Goal: Task Accomplishment & Management: Manage account settings

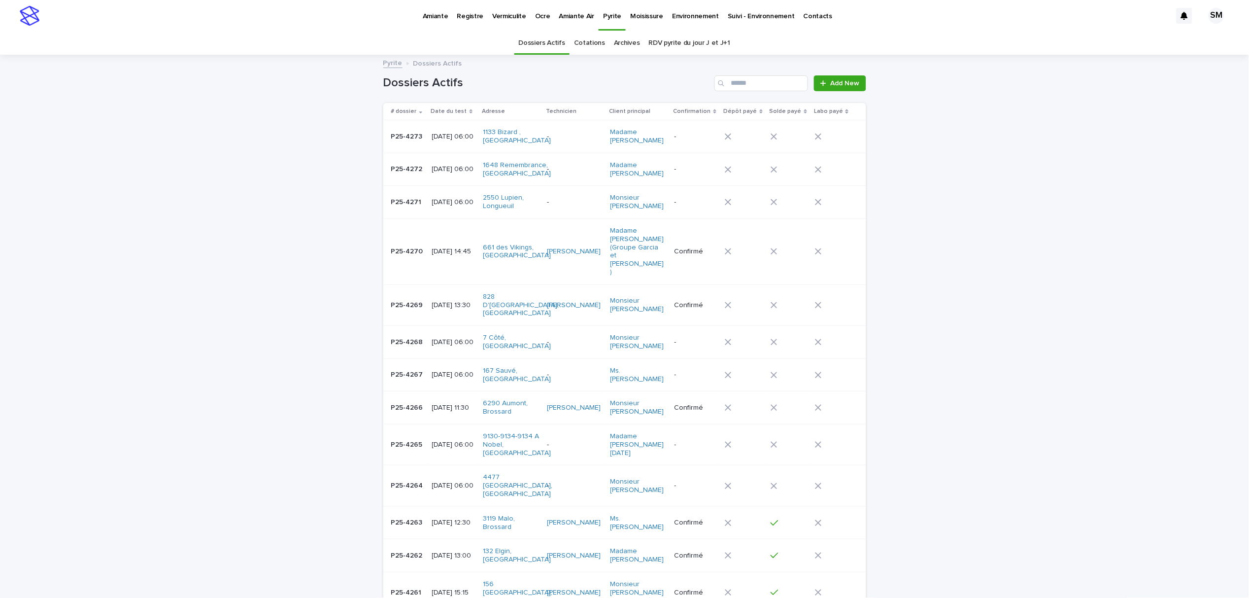
click at [383, 147] on td "P25-4273 P25-4273" at bounding box center [405, 136] width 45 height 33
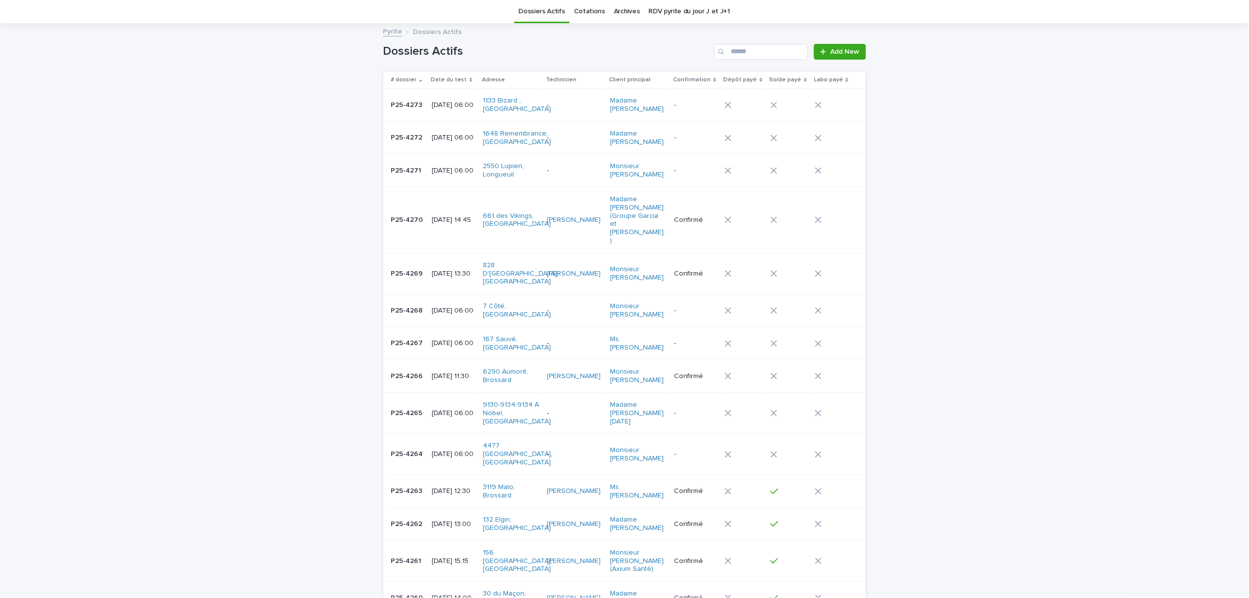
click at [400, 150] on td "P25-4272 P25-4272" at bounding box center [405, 137] width 45 height 33
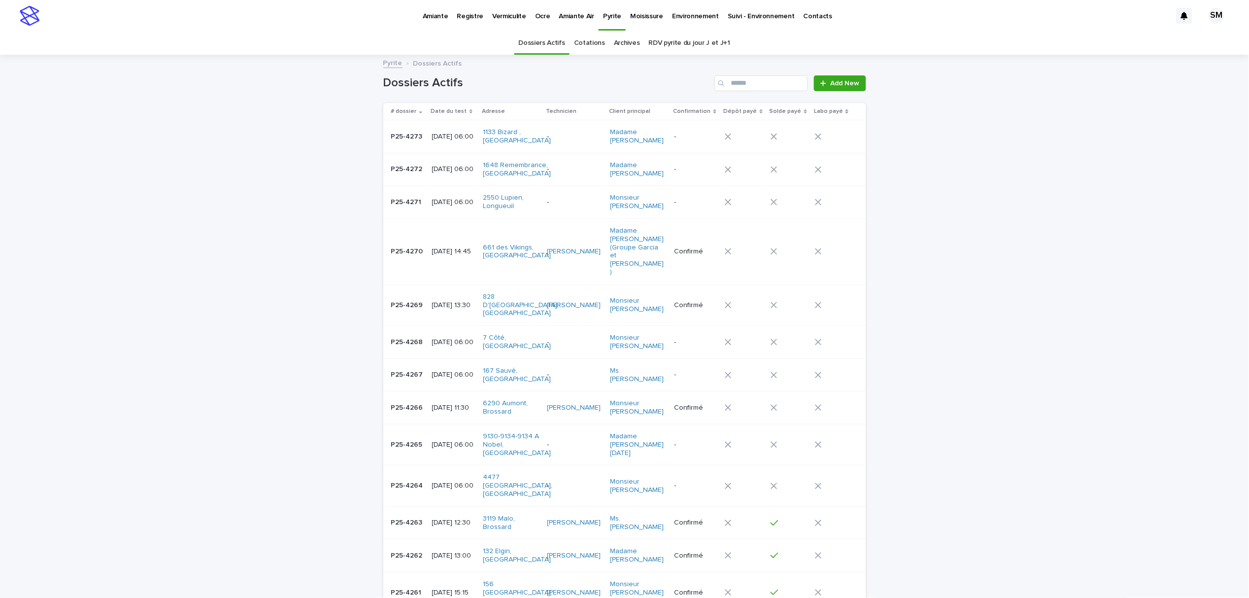
scroll to position [32, 0]
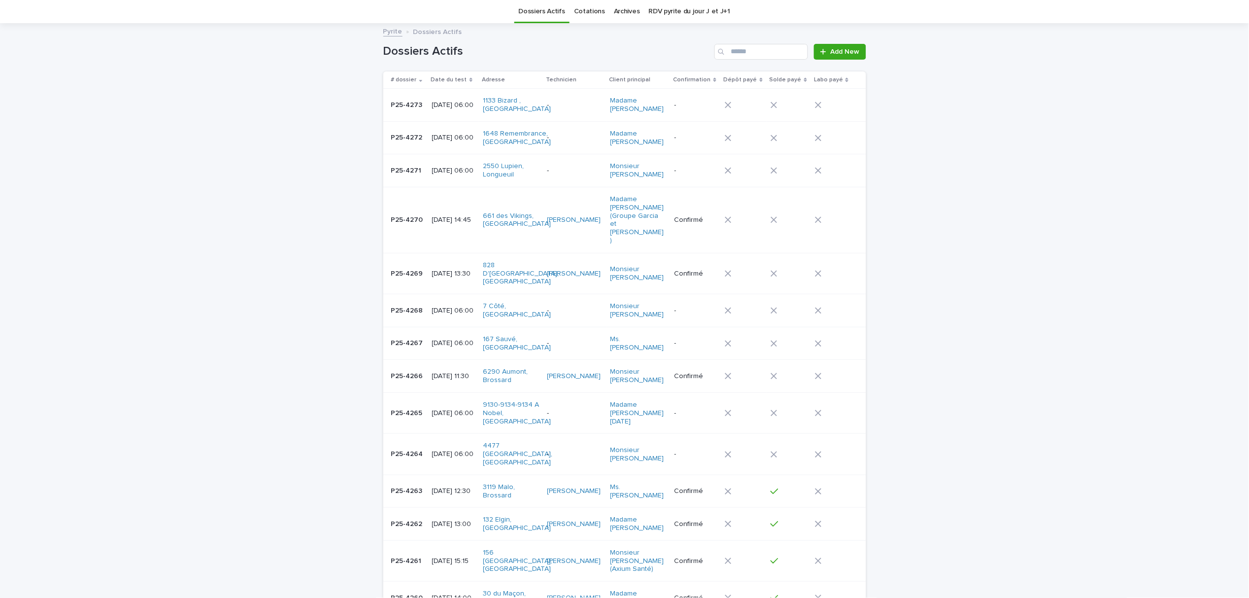
click at [421, 184] on td "P25-4271 P25-4271" at bounding box center [405, 170] width 45 height 33
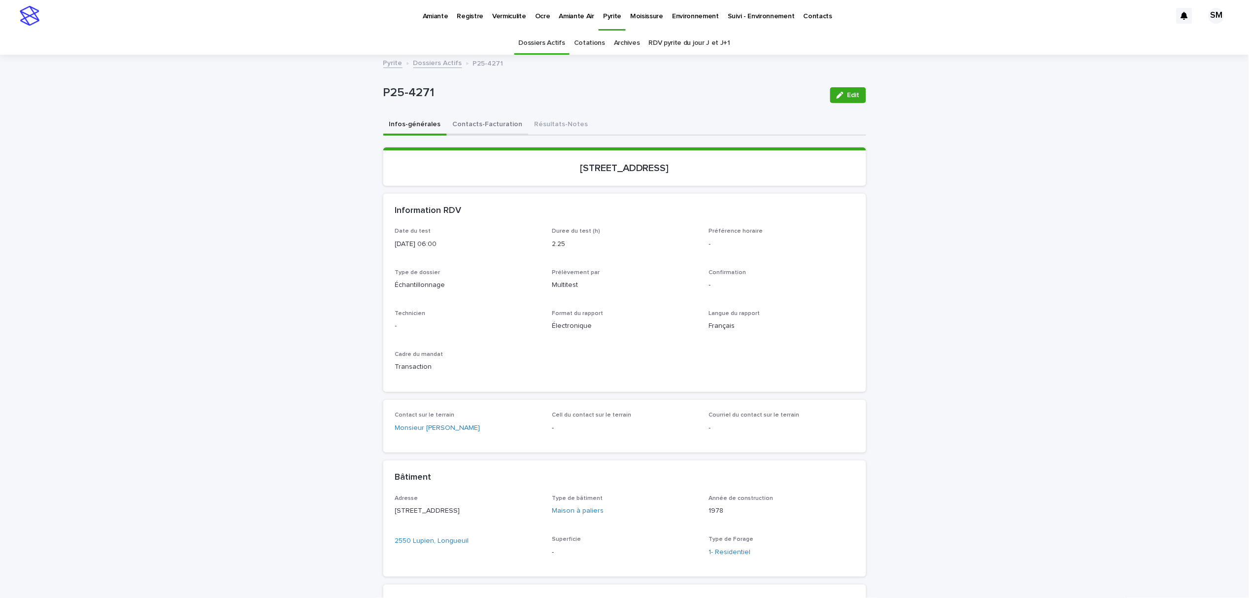
click at [479, 128] on button "Contacts-Facturation" at bounding box center [488, 125] width 82 height 21
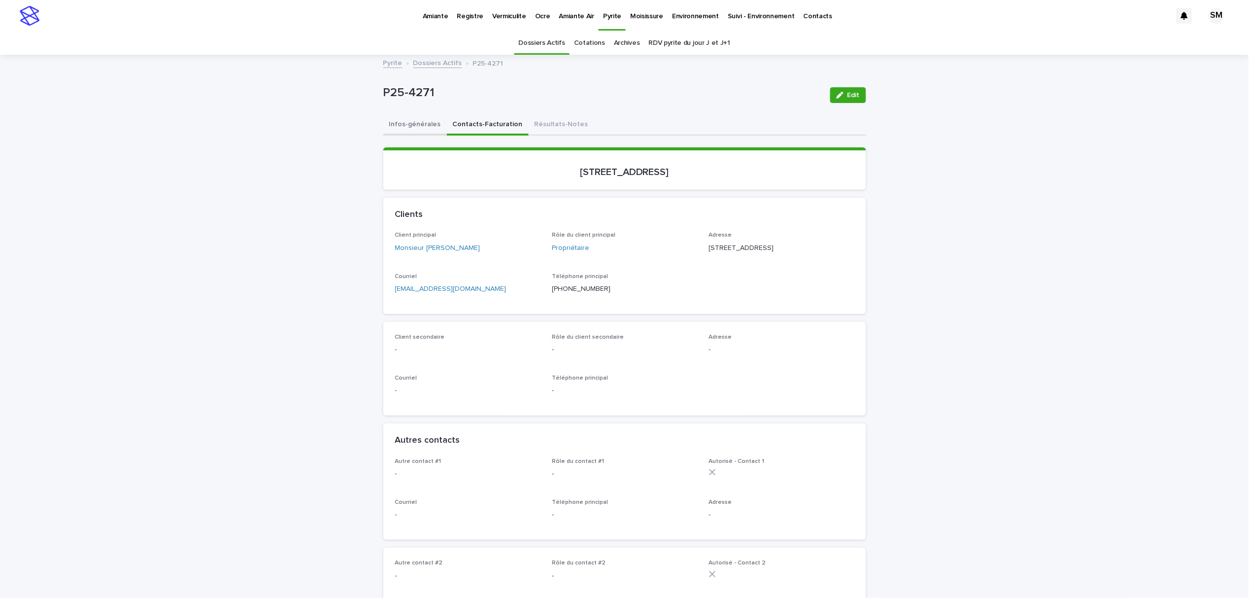
click at [387, 127] on button "Infos-générales" at bounding box center [415, 125] width 64 height 21
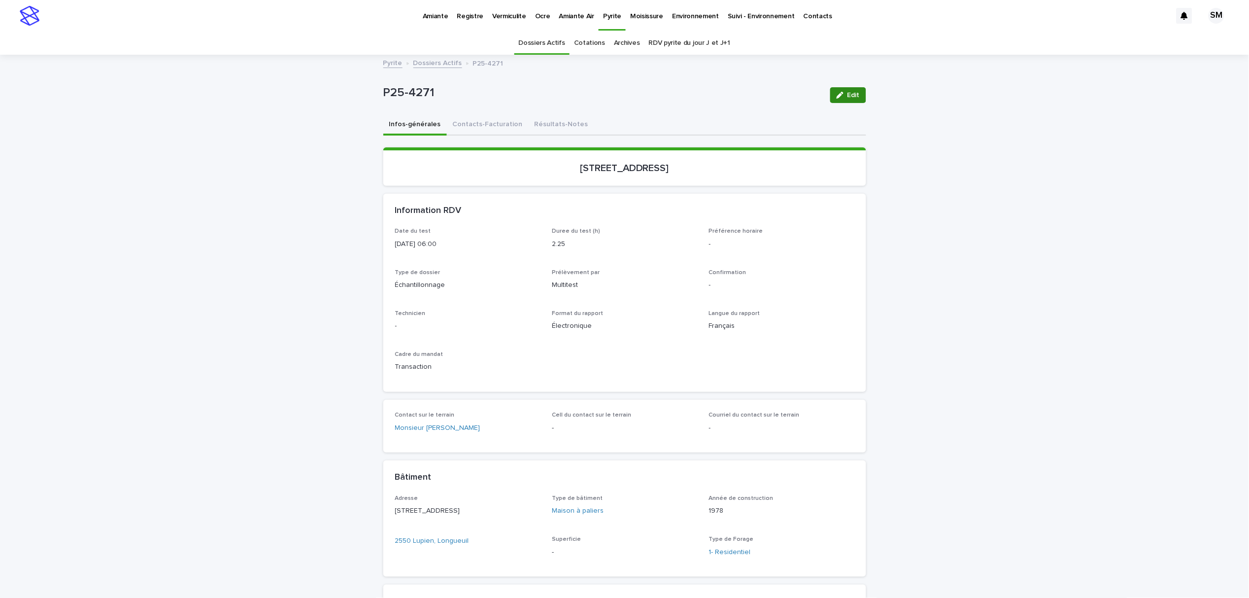
click at [847, 93] on span "Edit" at bounding box center [853, 95] width 12 height 7
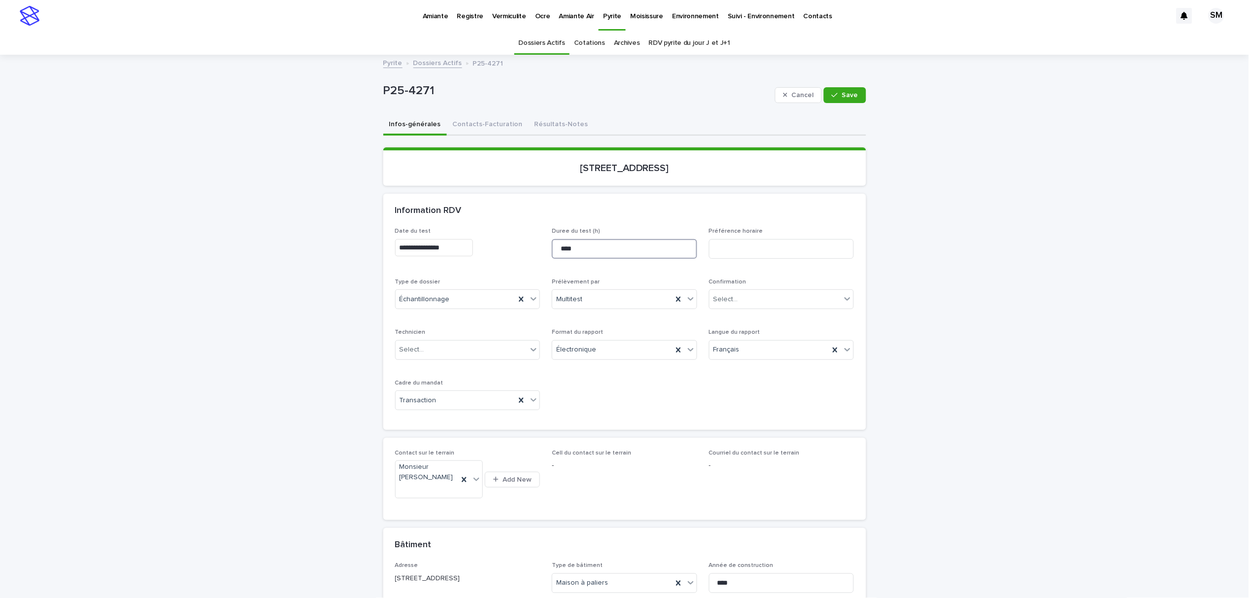
drag, startPoint x: 572, startPoint y: 249, endPoint x: 538, endPoint y: 250, distance: 34.5
click at [538, 250] on div "**********" at bounding box center [624, 323] width 459 height 190
type input "***"
click at [846, 94] on span "Save" at bounding box center [850, 95] width 16 height 7
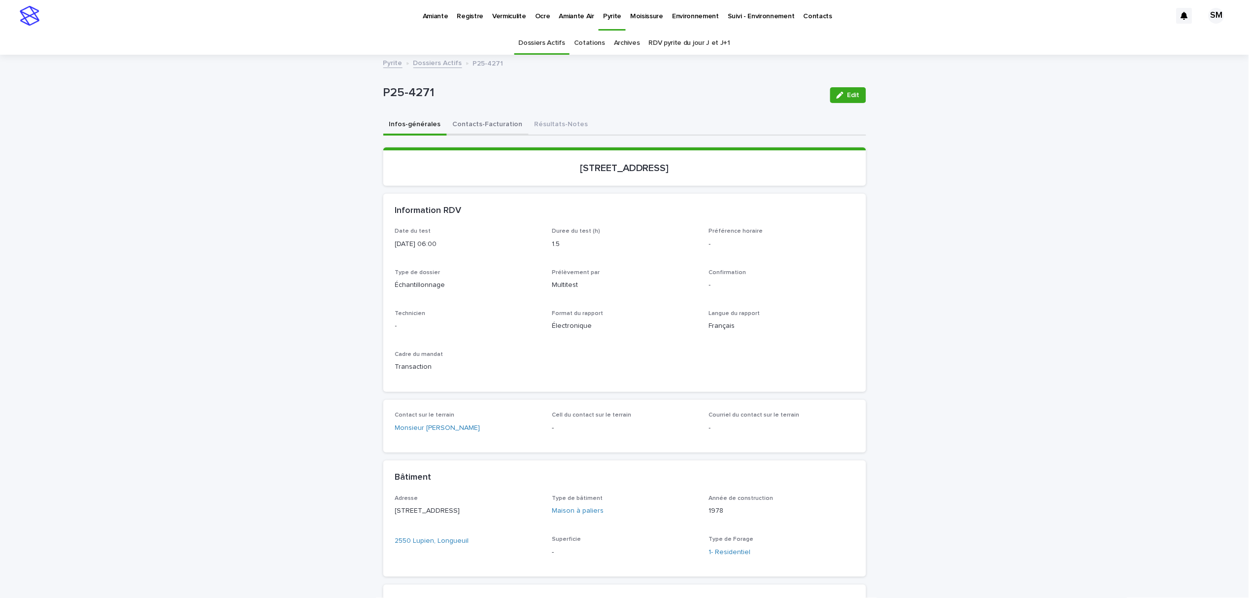
click at [488, 122] on button "Contacts-Facturation" at bounding box center [488, 125] width 82 height 21
